Goal: Find specific page/section: Find specific page/section

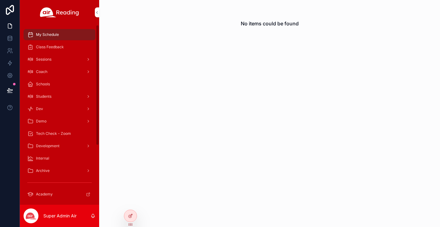
click at [59, 132] on span "Tech Check - Zoom" at bounding box center [53, 133] width 35 height 5
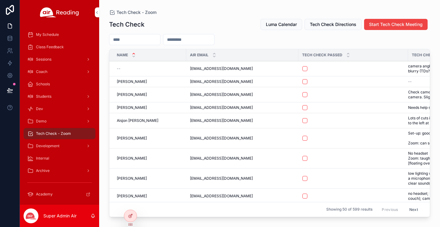
click at [321, 53] on span "Tech Check Passed" at bounding box center [322, 55] width 40 height 5
click at [127, 215] on div at bounding box center [130, 216] width 12 height 12
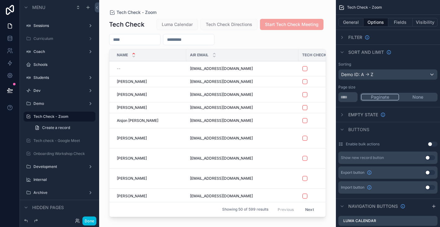
click at [275, 56] on div "Air Email" at bounding box center [242, 55] width 112 height 12
click at [273, 52] on div "Air Email" at bounding box center [242, 55] width 112 height 12
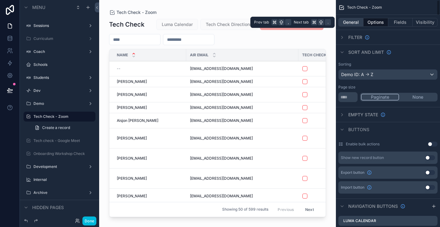
click at [348, 25] on button "General" at bounding box center [350, 22] width 25 height 9
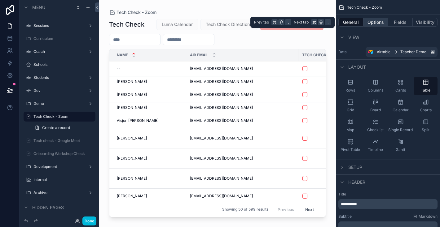
drag, startPoint x: 378, startPoint y: 24, endPoint x: 384, endPoint y: 24, distance: 6.0
click at [378, 24] on button "Options" at bounding box center [375, 22] width 25 height 9
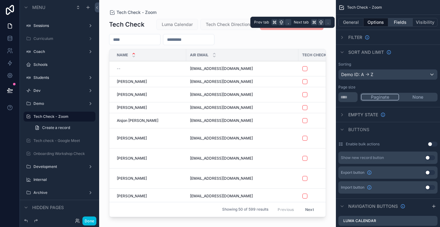
click at [401, 23] on button "Fields" at bounding box center [400, 22] width 25 height 9
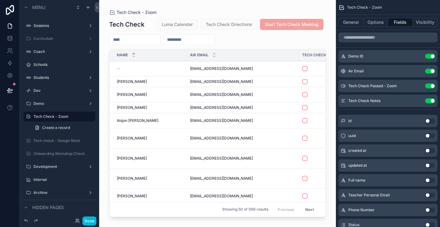
click at [276, 54] on div "Air Email" at bounding box center [242, 55] width 112 height 12
click at [417, 86] on icon "scrollable content" at bounding box center [418, 85] width 2 height 2
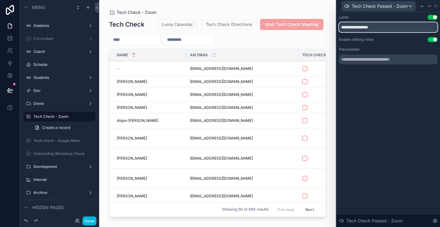
click at [398, 29] on input "**********" at bounding box center [388, 27] width 98 height 10
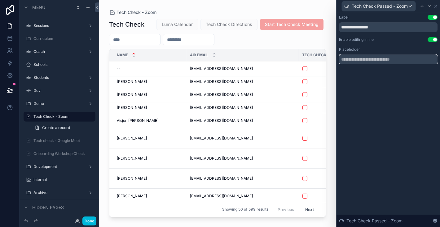
click at [394, 60] on input "text" at bounding box center [388, 59] width 98 height 10
click at [436, 4] on icon at bounding box center [435, 6] width 5 height 5
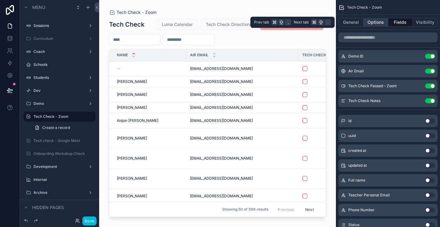
click at [375, 23] on button "Options" at bounding box center [375, 22] width 25 height 9
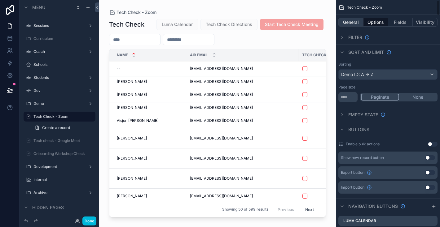
click at [346, 22] on button "General" at bounding box center [350, 22] width 25 height 9
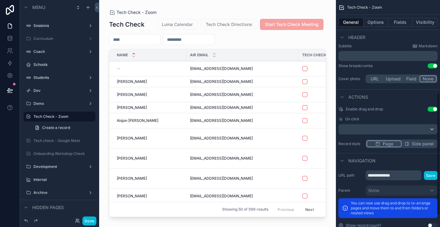
scroll to position [194, 0]
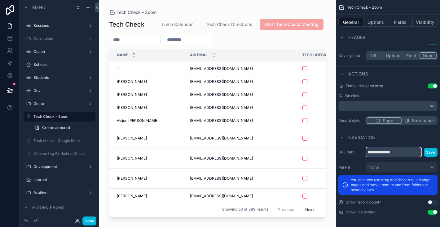
click at [406, 154] on input "**********" at bounding box center [393, 152] width 56 height 10
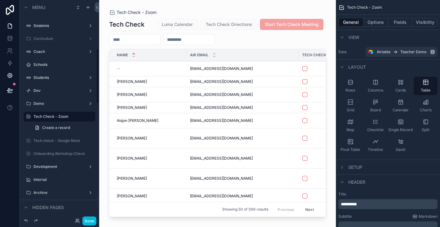
scroll to position [204, 0]
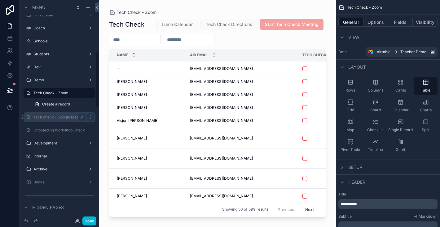
click at [47, 117] on label "Tech check - Google Meet" at bounding box center [58, 117] width 50 height 5
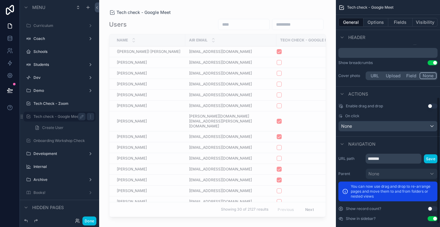
scroll to position [175, 0]
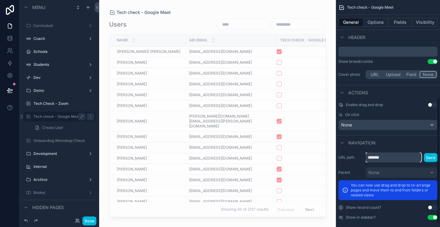
click at [404, 158] on input "*******" at bounding box center [393, 158] width 56 height 10
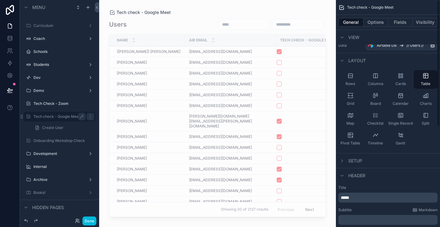
scroll to position [0, 0]
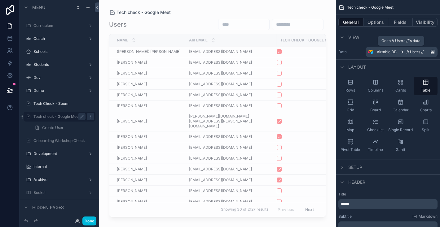
click at [411, 53] on span "// Users //" at bounding box center [414, 52] width 17 height 5
